Goal: Task Accomplishment & Management: Manage account settings

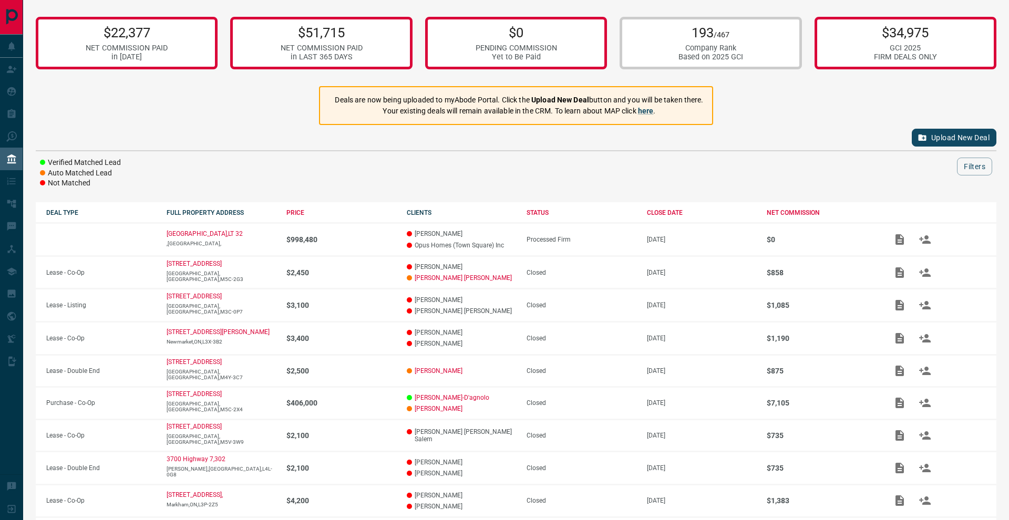
click at [824, 96] on div "$22,377 NET COMMISSION PAID in [DATE] $51,715 NET COMMISSION PAID in LAST 365 D…" at bounding box center [516, 305] width 986 height 611
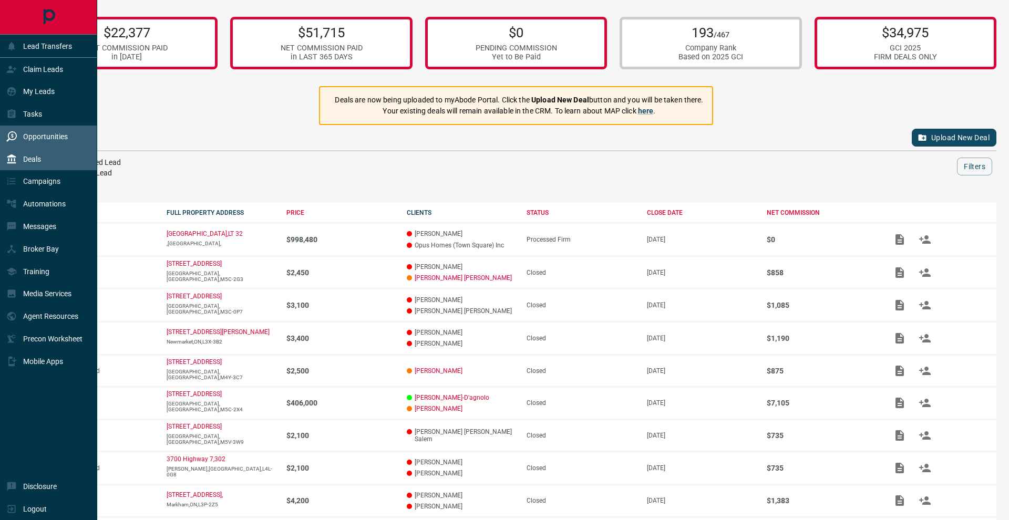
click at [24, 140] on p "Opportunities" at bounding box center [45, 136] width 45 height 8
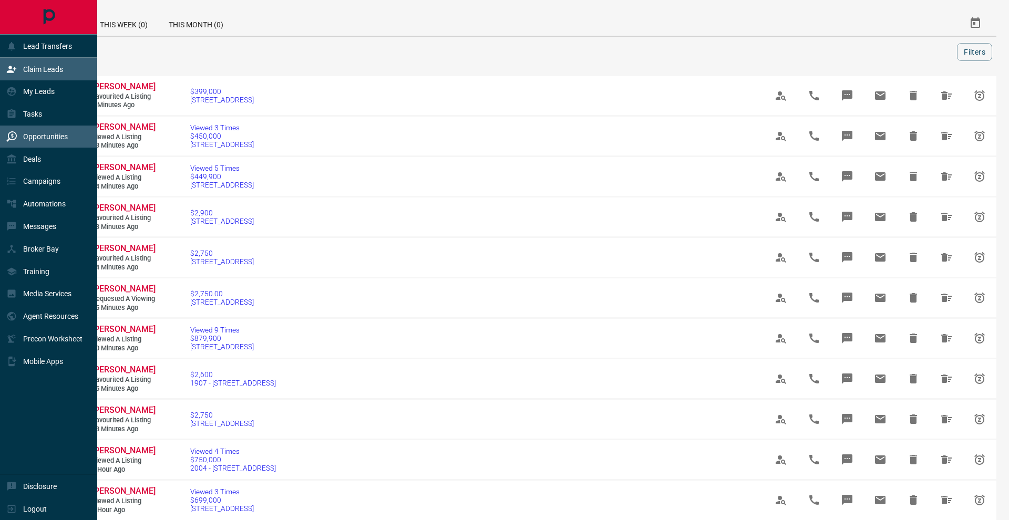
click at [18, 71] on div "Claim Leads" at bounding box center [34, 68] width 57 height 17
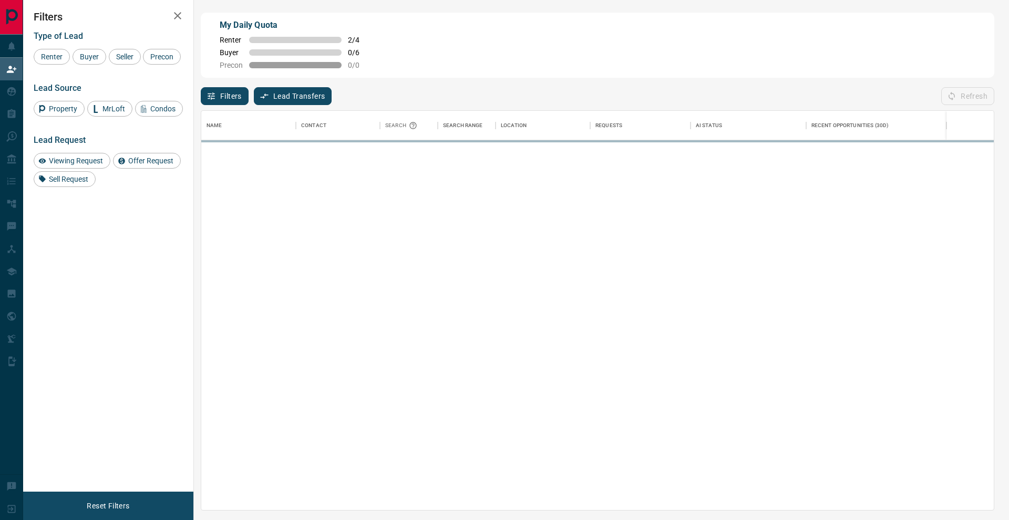
scroll to position [399, 793]
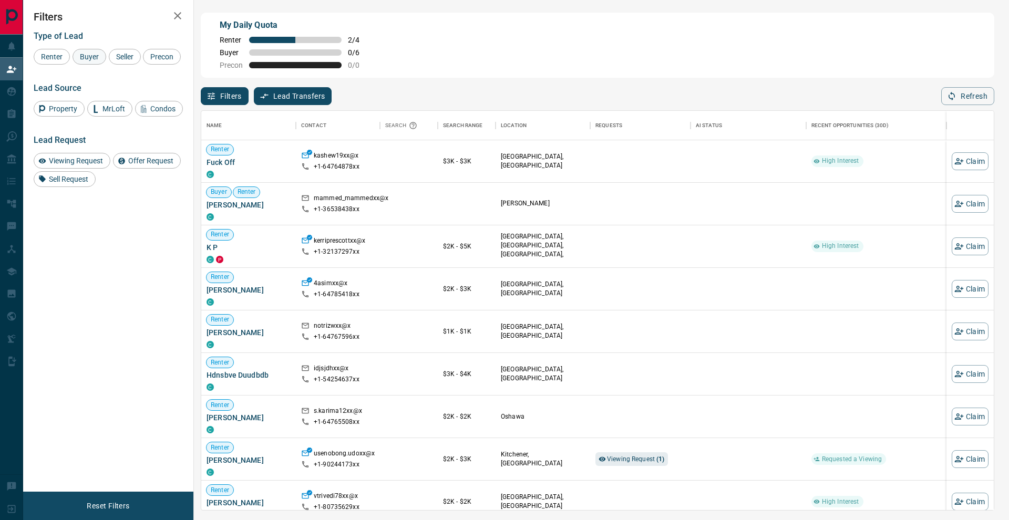
drag, startPoint x: 94, startPoint y: 60, endPoint x: 104, endPoint y: 60, distance: 10.0
click at [104, 60] on div "Buyer" at bounding box center [90, 57] width 34 height 16
click at [137, 59] on span "Seller" at bounding box center [124, 57] width 25 height 8
click at [143, 65] on div "Precon" at bounding box center [162, 57] width 38 height 16
click at [172, 19] on icon "button" at bounding box center [177, 15] width 13 height 13
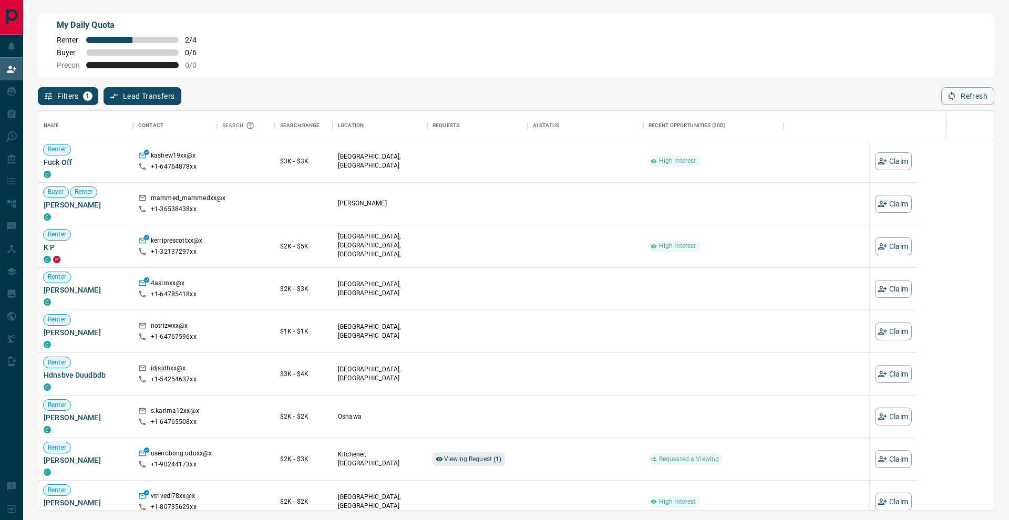
scroll to position [399, 955]
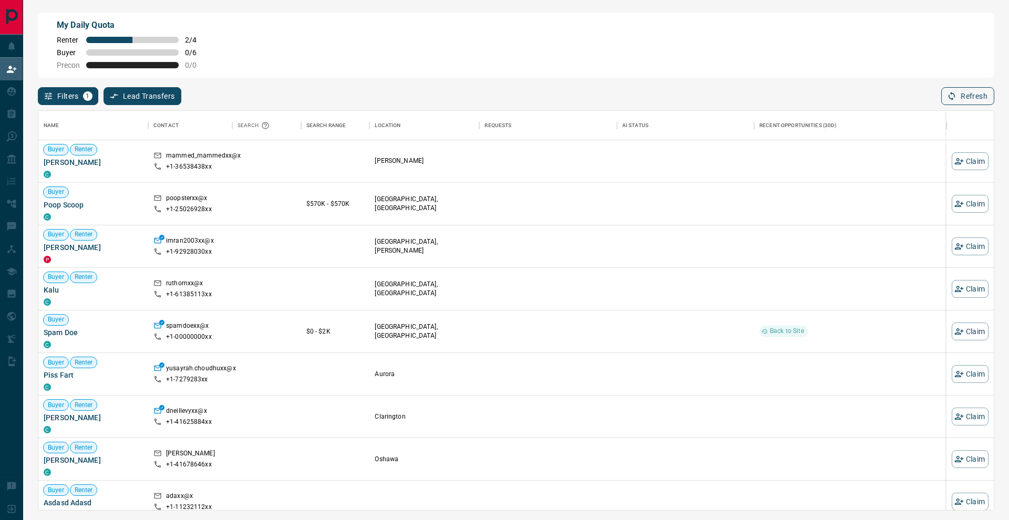
click at [949, 90] on button "Refresh" at bounding box center [967, 96] width 53 height 18
click at [964, 97] on button "Refresh" at bounding box center [967, 96] width 53 height 18
click at [988, 88] on button "Refresh" at bounding box center [967, 96] width 53 height 18
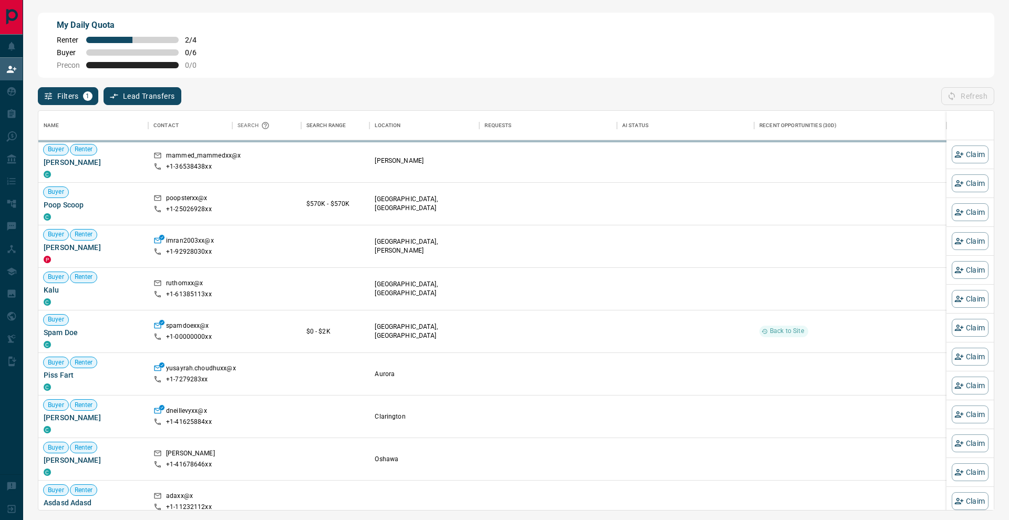
scroll to position [1, 1]
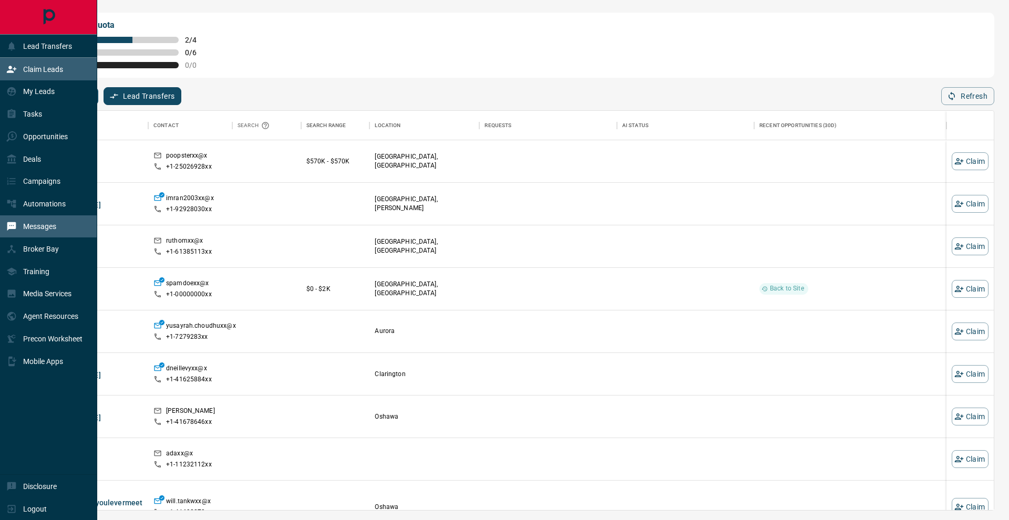
click at [20, 230] on div "Messages" at bounding box center [31, 226] width 50 height 17
